Goal: Transaction & Acquisition: Book appointment/travel/reservation

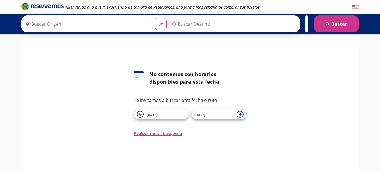
type input "[GEOGRAPHIC_DATA], [GEOGRAPHIC_DATA]"
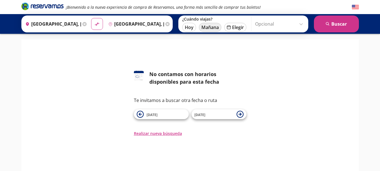
click at [199, 27] on button "Mañana" at bounding box center [210, 27] width 23 height 9
type input "11-Ago-25"
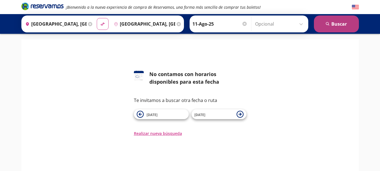
click at [333, 26] on button "search [GEOGRAPHIC_DATA]" at bounding box center [336, 23] width 45 height 17
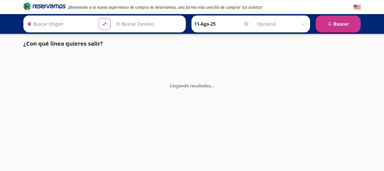
type input "[GEOGRAPHIC_DATA], [GEOGRAPHIC_DATA]"
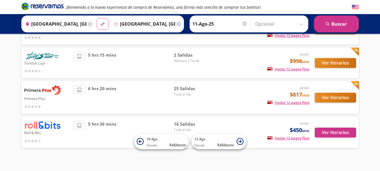
scroll to position [69, 0]
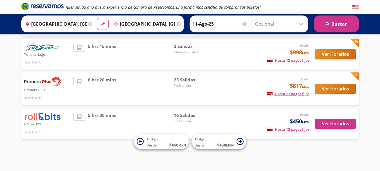
click at [42, 115] on img at bounding box center [42, 116] width 37 height 8
click at [338, 124] on button "Ver Horarios" at bounding box center [335, 124] width 41 height 10
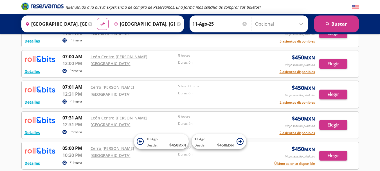
scroll to position [168, 0]
